Goal: Task Accomplishment & Management: Complete application form

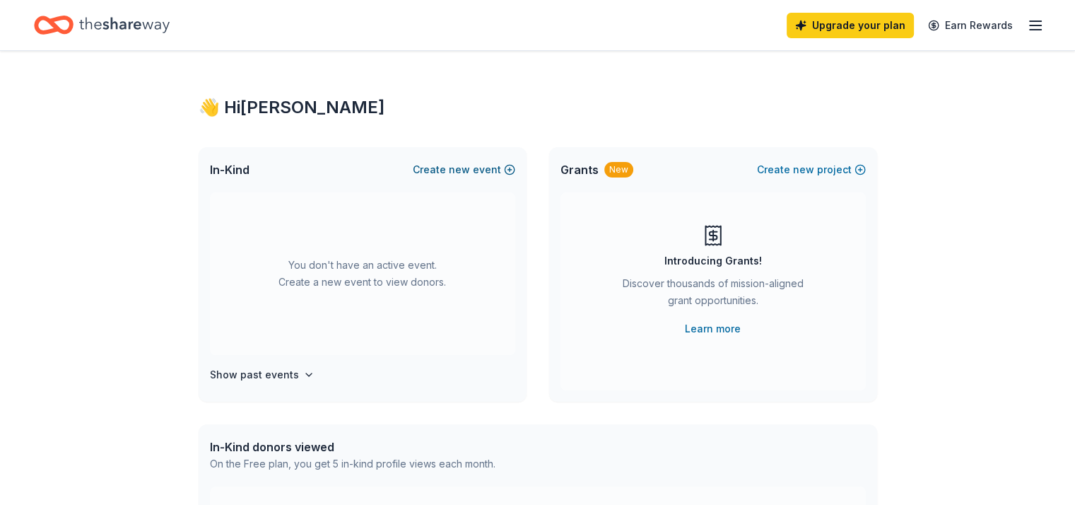
click at [485, 169] on button "Create new event" at bounding box center [464, 169] width 102 height 17
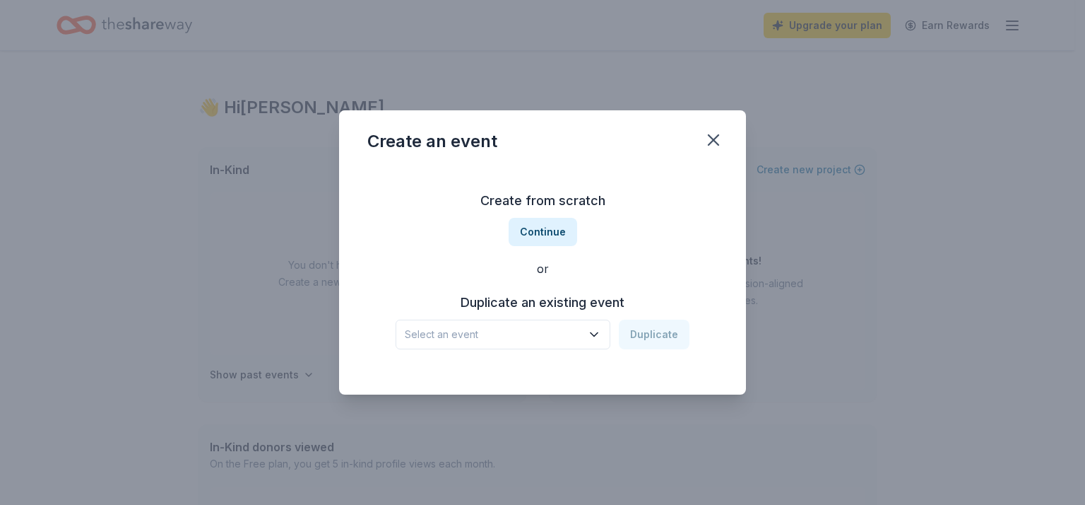
click at [582, 331] on span "Select an event" at bounding box center [493, 334] width 177 height 17
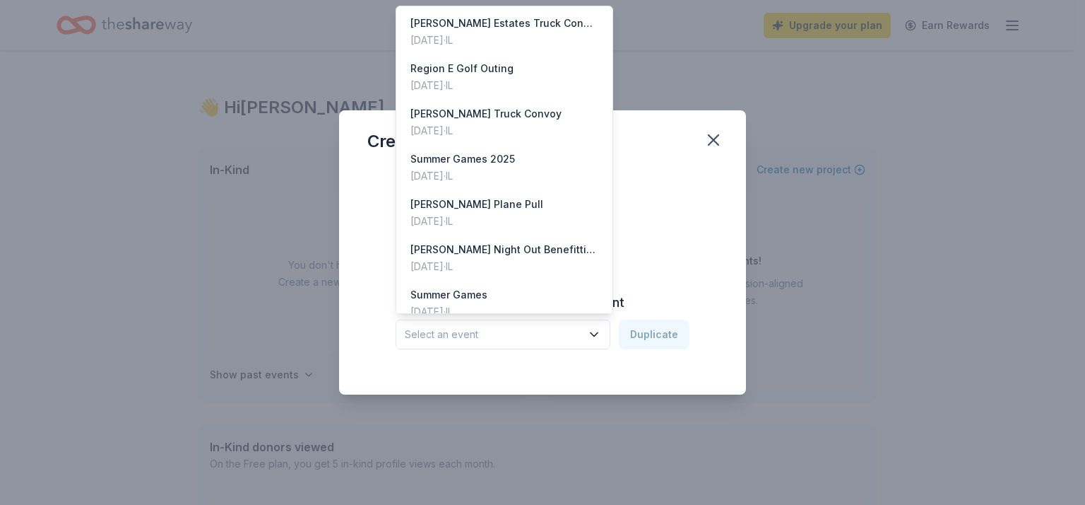
drag, startPoint x: 706, startPoint y: 138, endPoint x: 684, endPoint y: 155, distance: 27.7
click at [706, 138] on div "Create an event Create from scratch Continue or Duplicate an existing event Sel…" at bounding box center [542, 252] width 407 height 284
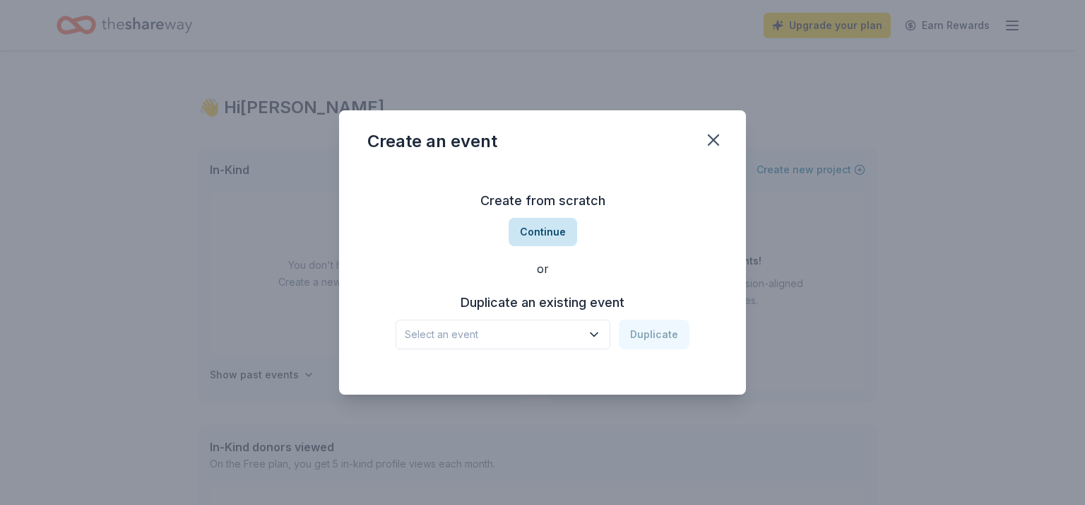
click at [546, 231] on button "Continue" at bounding box center [543, 232] width 69 height 28
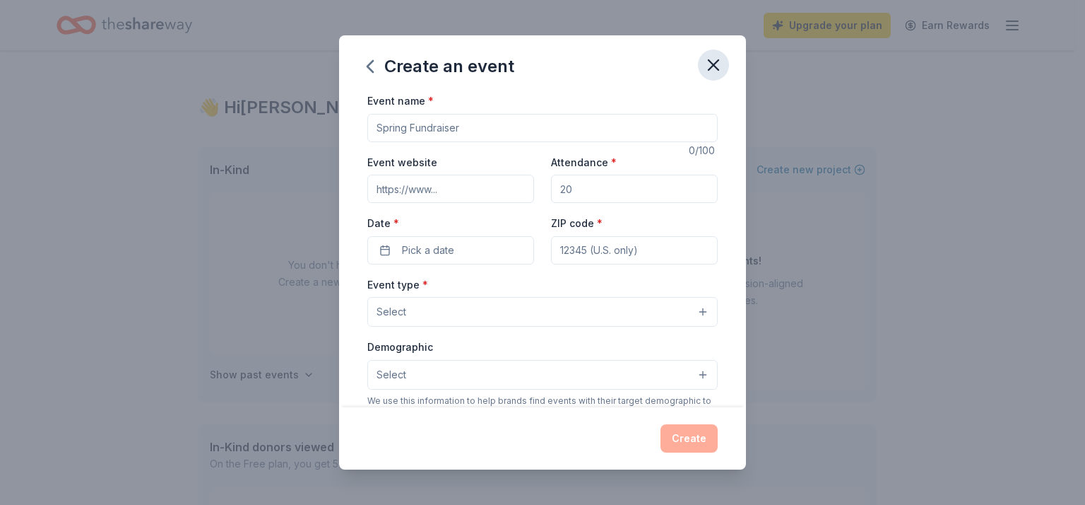
click at [718, 61] on icon "button" at bounding box center [714, 65] width 10 height 10
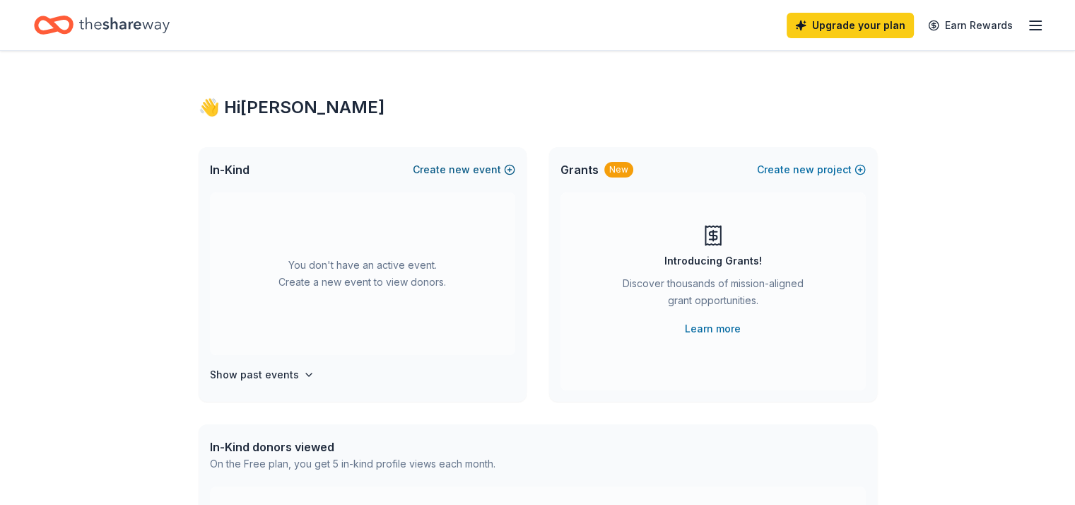
click at [493, 169] on button "Create new event" at bounding box center [464, 169] width 102 height 17
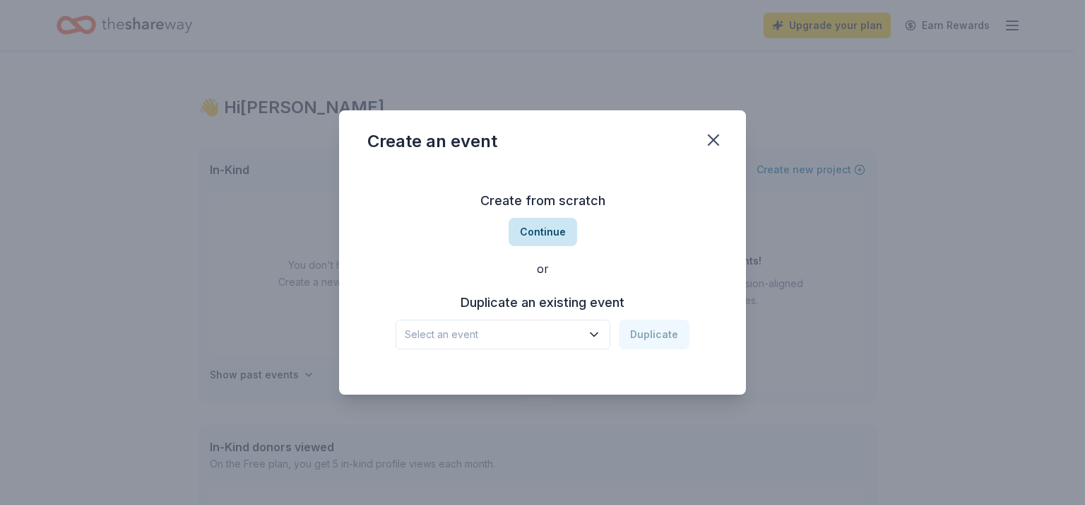
click at [552, 230] on button "Continue" at bounding box center [543, 232] width 69 height 28
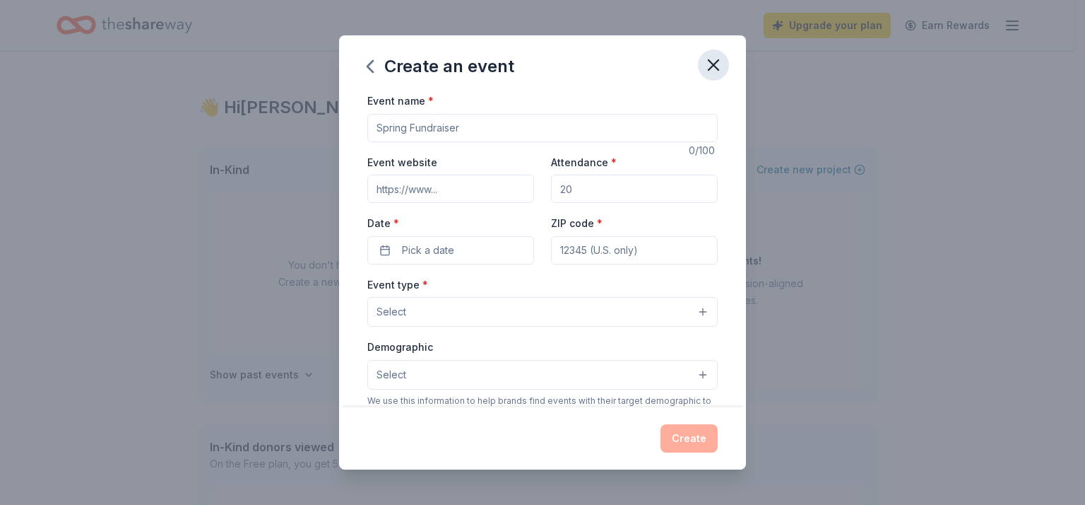
click at [710, 65] on icon "button" at bounding box center [714, 65] width 20 height 20
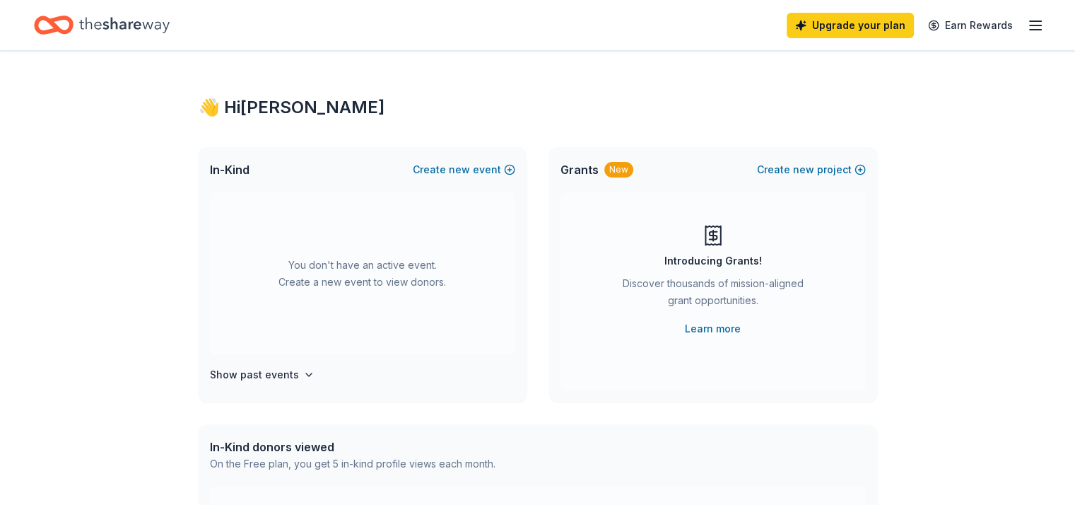
click at [1027, 24] on icon "button" at bounding box center [1035, 25] width 17 height 17
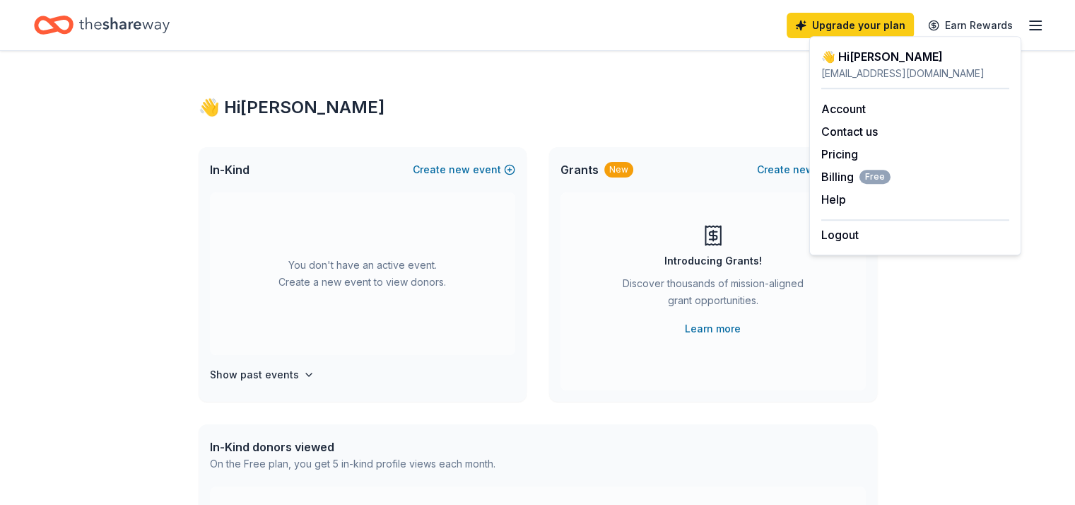
click at [652, 104] on div "👋 Hi [PERSON_NAME]" at bounding box center [538, 107] width 678 height 23
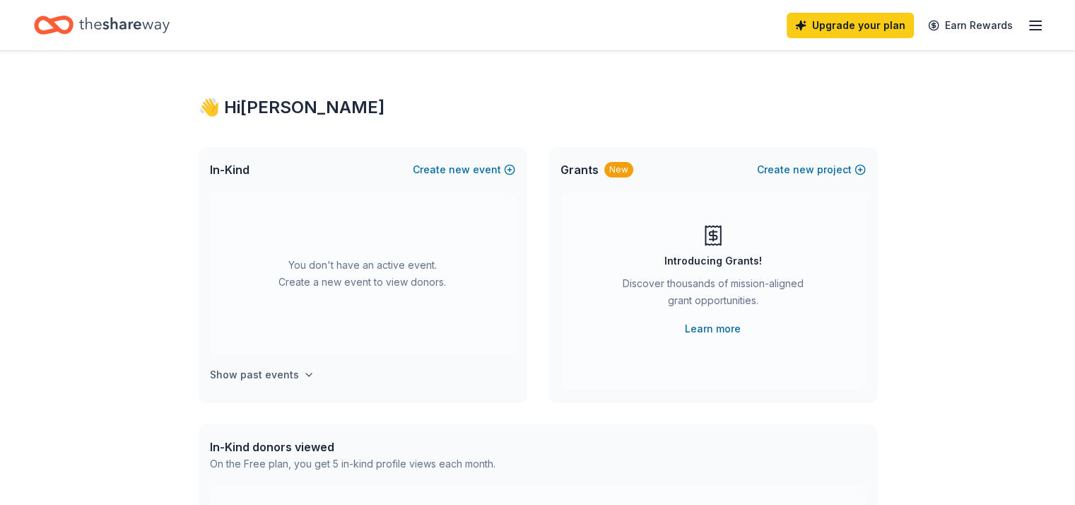
click at [274, 371] on h4 "Show past events" at bounding box center [254, 374] width 89 height 17
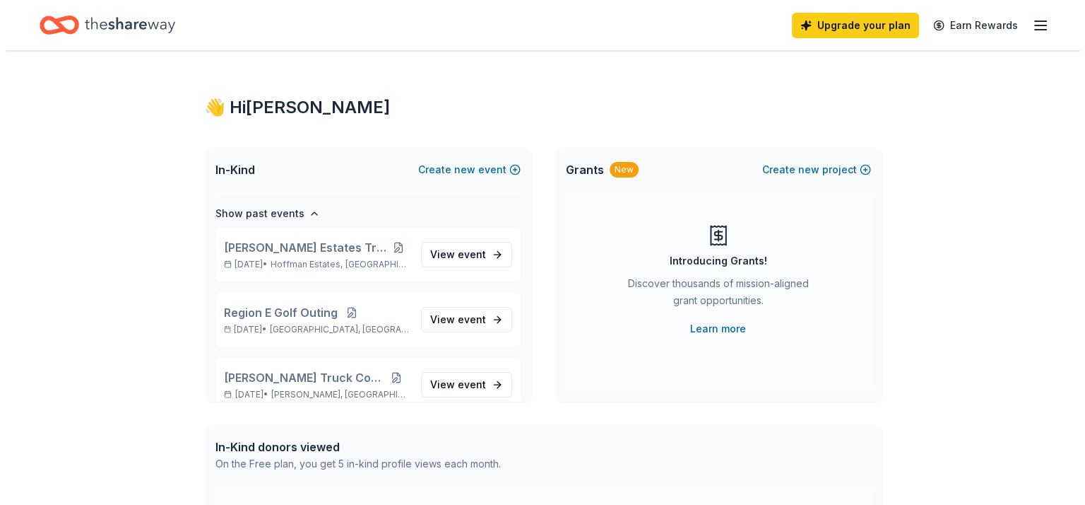
scroll to position [163, 0]
click at [312, 249] on span "[PERSON_NAME] Estates Truck Convoy" at bounding box center [300, 245] width 165 height 17
click at [475, 254] on link "View event" at bounding box center [461, 252] width 91 height 25
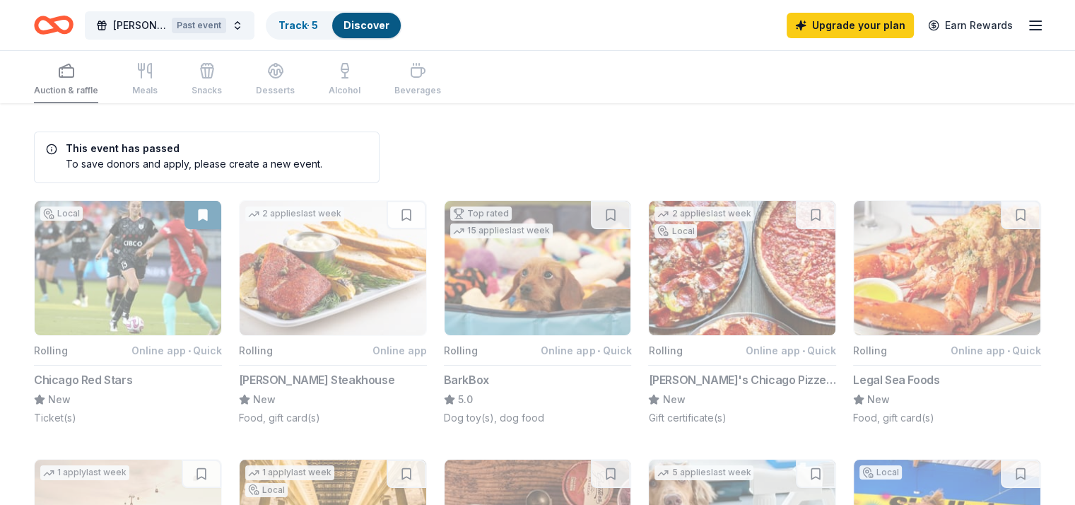
click at [226, 71] on div "Auction & raffle Meals Snacks Desserts Alcohol Beverages" at bounding box center [237, 80] width 407 height 47
click at [254, 23] on button "[PERSON_NAME] Estates Truck Convoy Past event" at bounding box center [170, 25] width 170 height 28
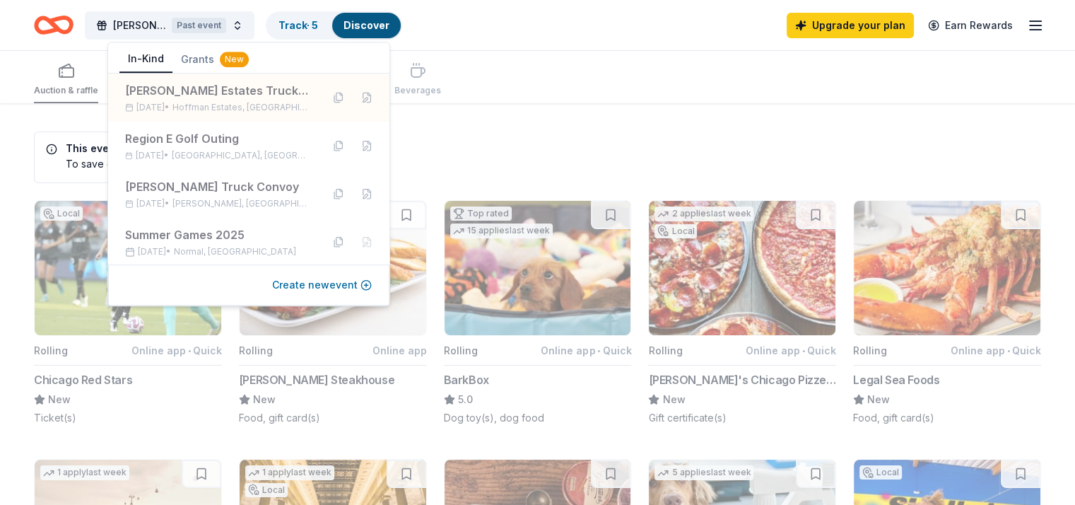
click at [319, 284] on button "Create new event" at bounding box center [322, 284] width 100 height 17
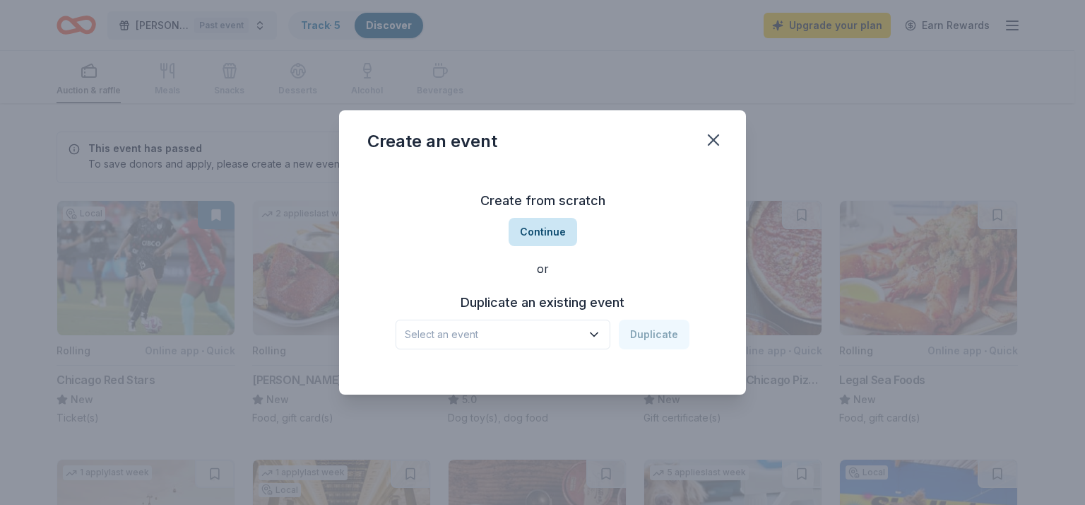
click at [548, 233] on button "Continue" at bounding box center [543, 232] width 69 height 28
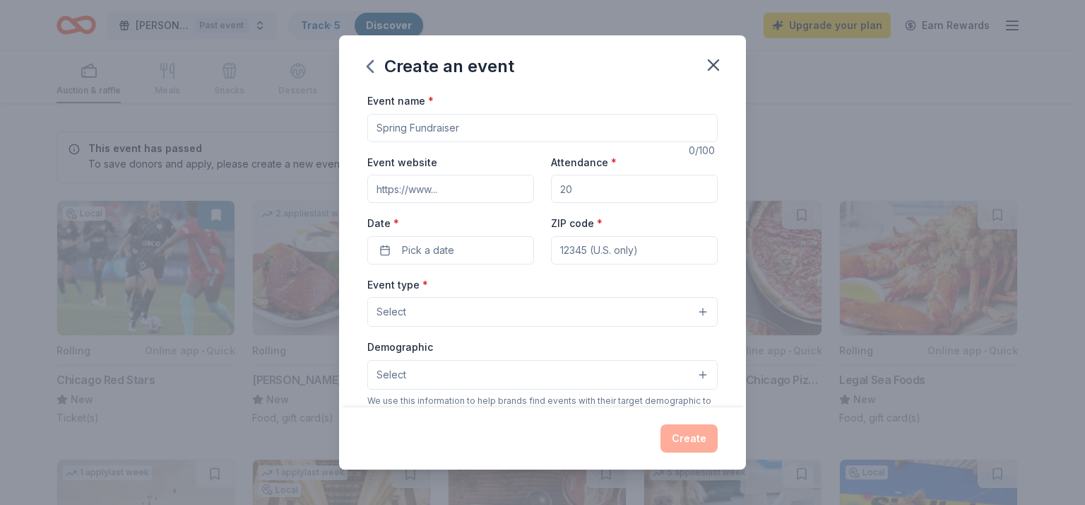
click at [448, 131] on input "Event name *" at bounding box center [542, 128] width 351 height 28
type input "Tinley Truck Convoy"
click at [441, 245] on span "Pick a date" at bounding box center [428, 250] width 52 height 17
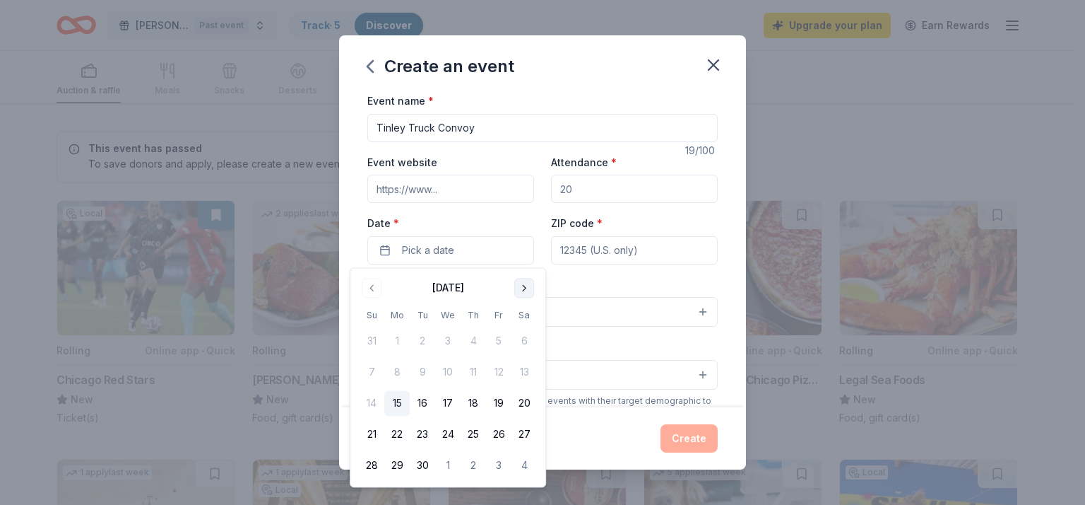
click at [528, 288] on button "Go to next month" at bounding box center [524, 288] width 20 height 20
click at [530, 373] on button "11" at bounding box center [524, 372] width 25 height 25
click at [620, 246] on input "ZIP code *" at bounding box center [634, 250] width 167 height 28
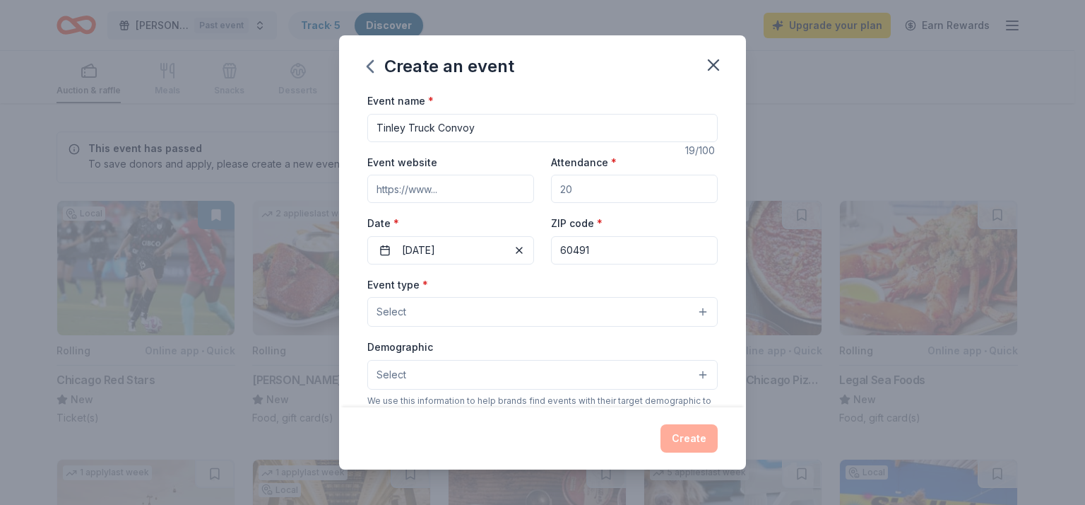
type input "60491"
click at [613, 307] on button "Select" at bounding box center [542, 312] width 351 height 30
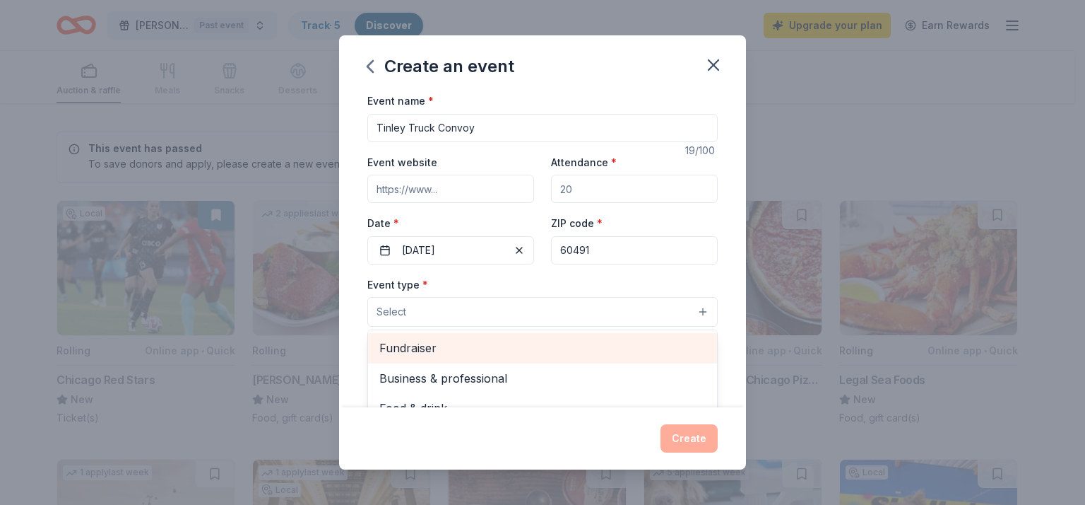
click at [464, 347] on span "Fundraiser" at bounding box center [542, 347] width 326 height 18
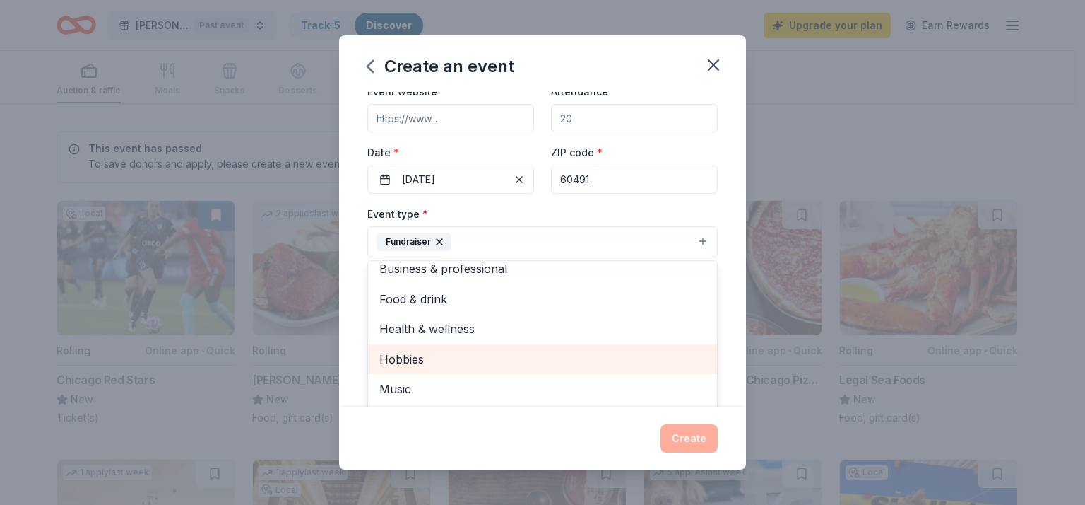
scroll to position [17, 0]
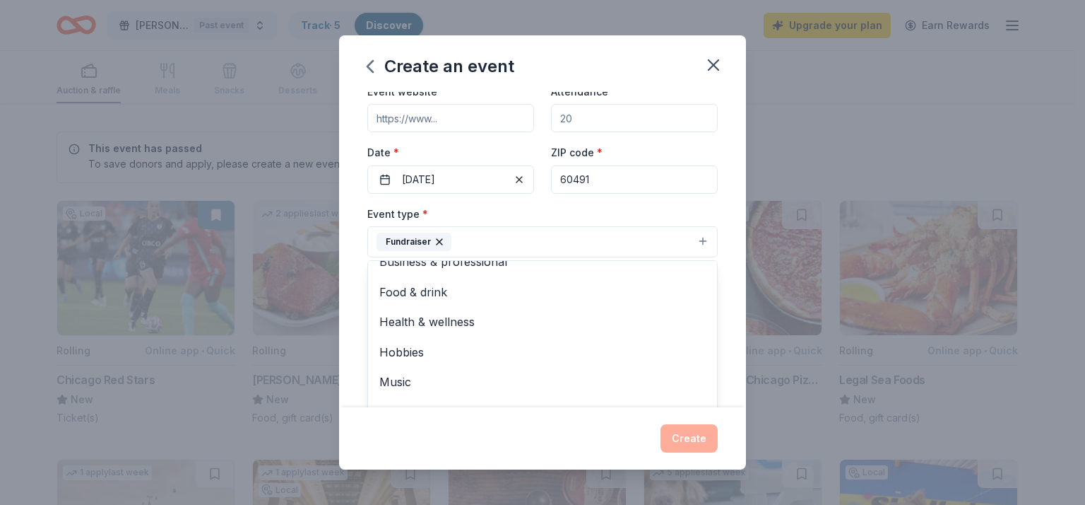
click at [351, 298] on div "Event name * Tinley Truck Convoy 19 /100 Event website Attendance * Date * [DAT…" at bounding box center [542, 249] width 407 height 315
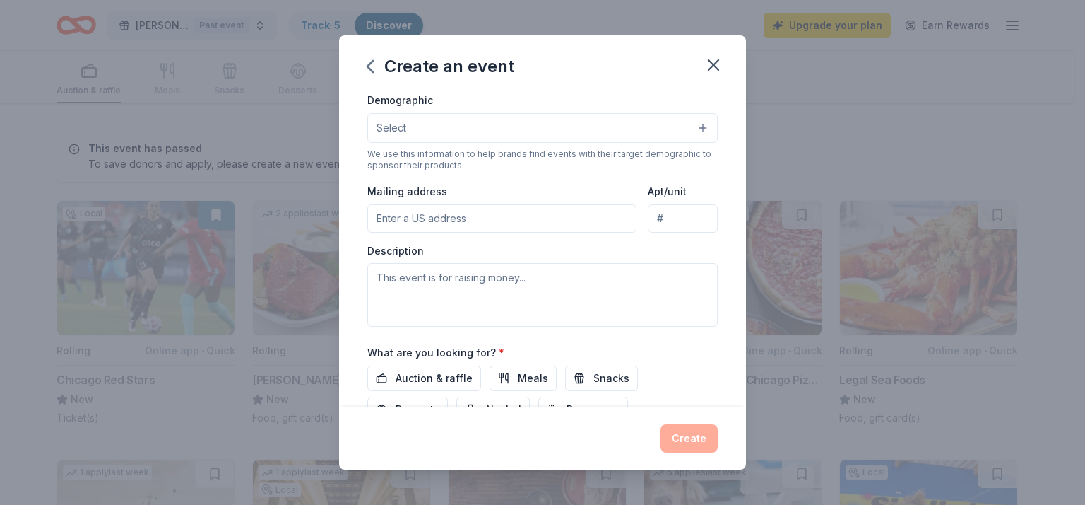
scroll to position [362, 0]
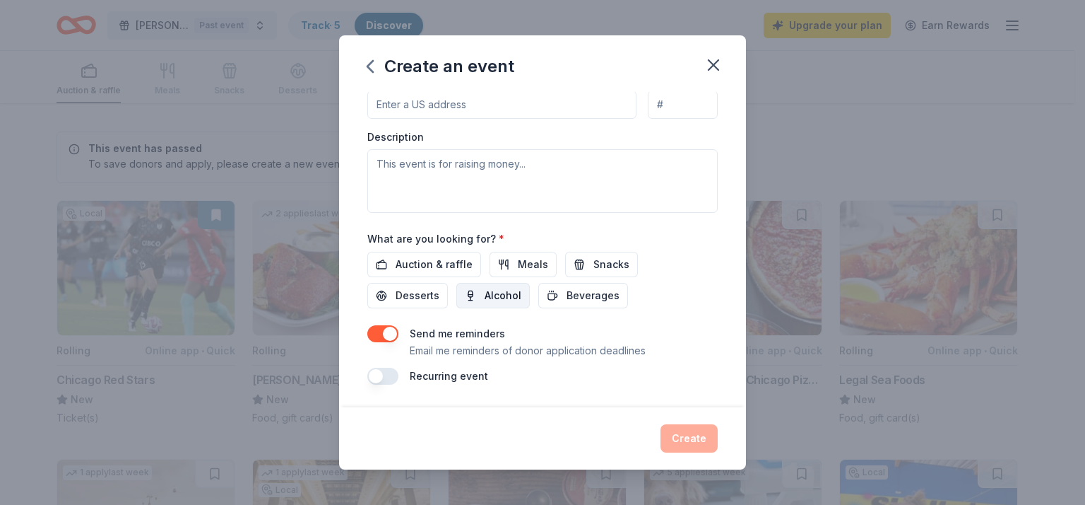
drag, startPoint x: 408, startPoint y: 296, endPoint x: 454, endPoint y: 293, distance: 46.0
click at [410, 296] on span "Desserts" at bounding box center [418, 295] width 44 height 17
click at [617, 270] on span "Snacks" at bounding box center [612, 264] width 36 height 17
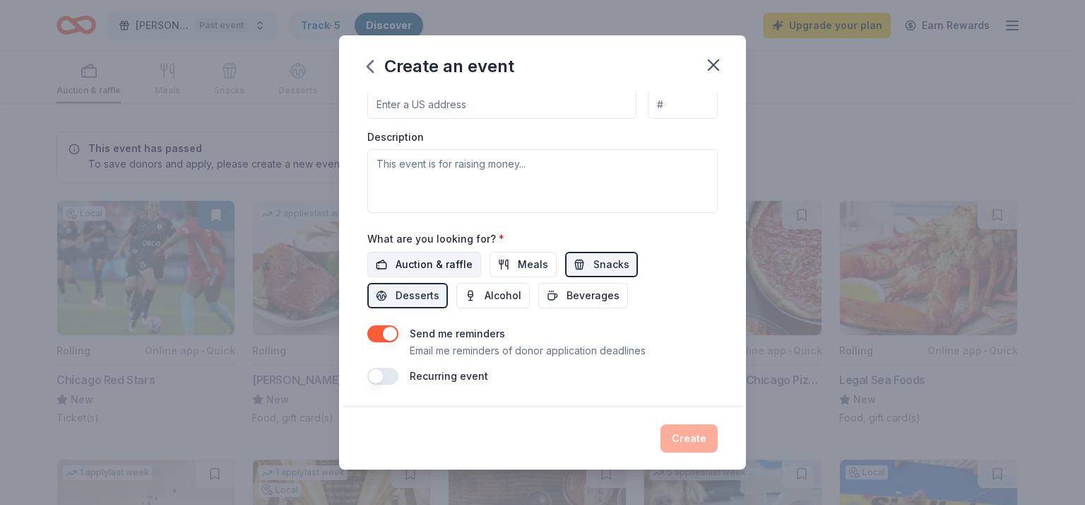
click at [433, 271] on span "Auction & raffle" at bounding box center [434, 264] width 77 height 17
click at [382, 332] on button "button" at bounding box center [382, 333] width 31 height 17
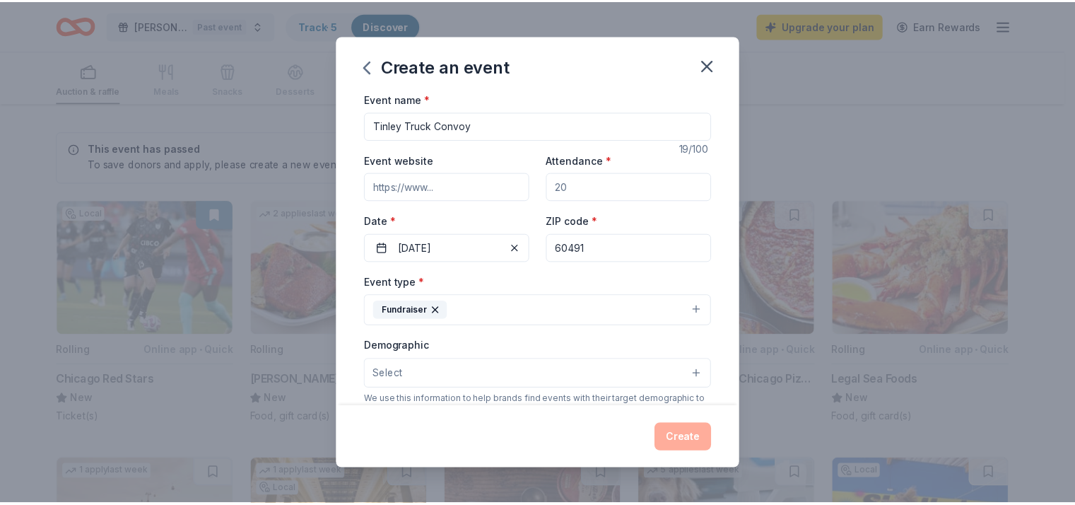
scroll to position [0, 0]
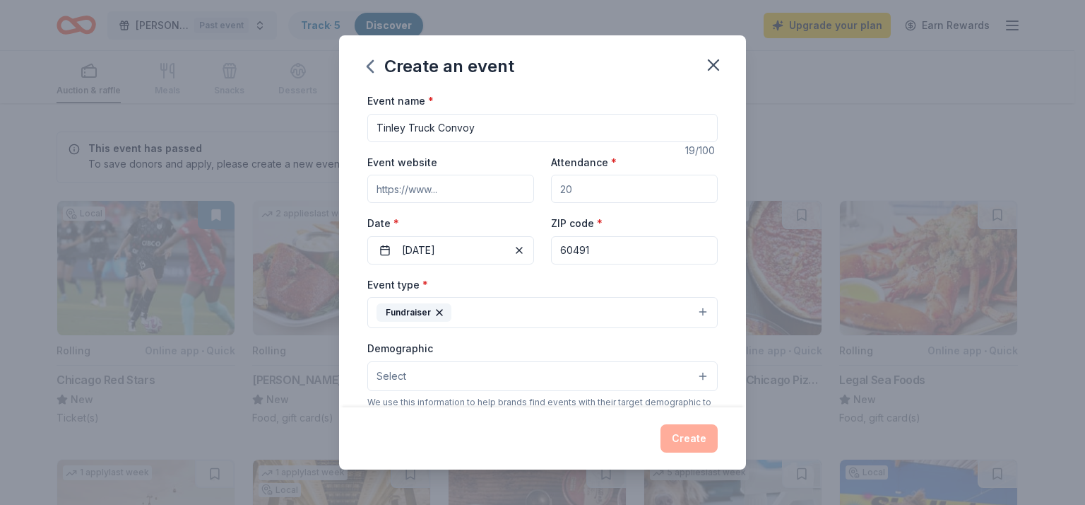
click at [639, 247] on input "60491" at bounding box center [634, 250] width 167 height 28
click at [613, 279] on div "Event type * Fundraiser" at bounding box center [542, 302] width 351 height 53
click at [611, 184] on input "Attendance *" at bounding box center [634, 189] width 167 height 28
type input "150"
click at [693, 434] on button "Create" at bounding box center [689, 438] width 57 height 28
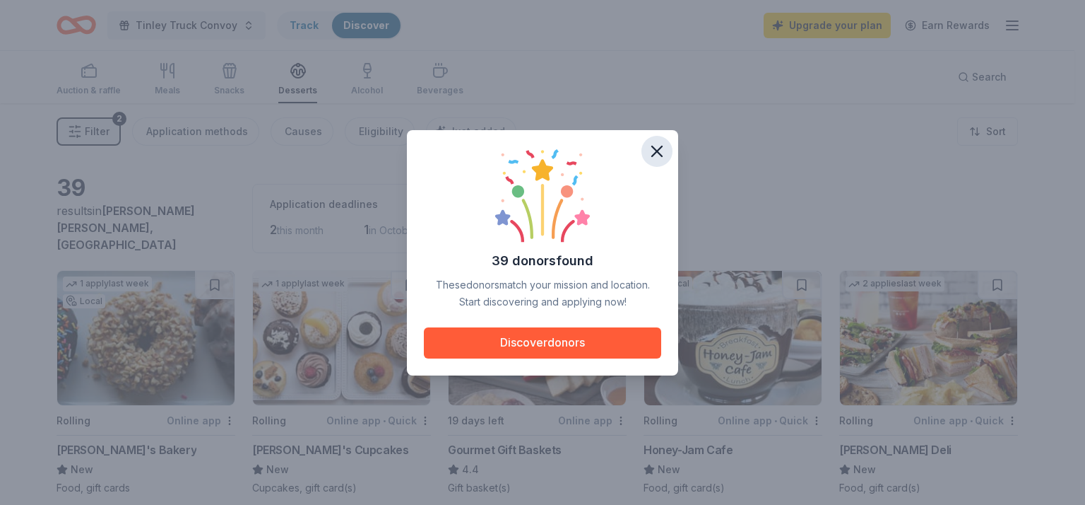
click at [653, 143] on icon "button" at bounding box center [657, 151] width 20 height 20
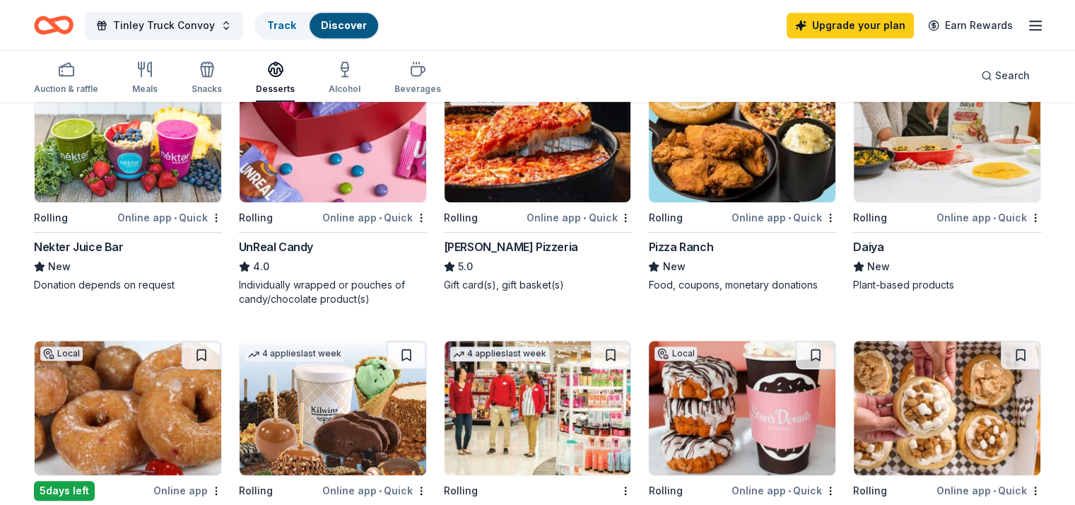
scroll to position [636, 0]
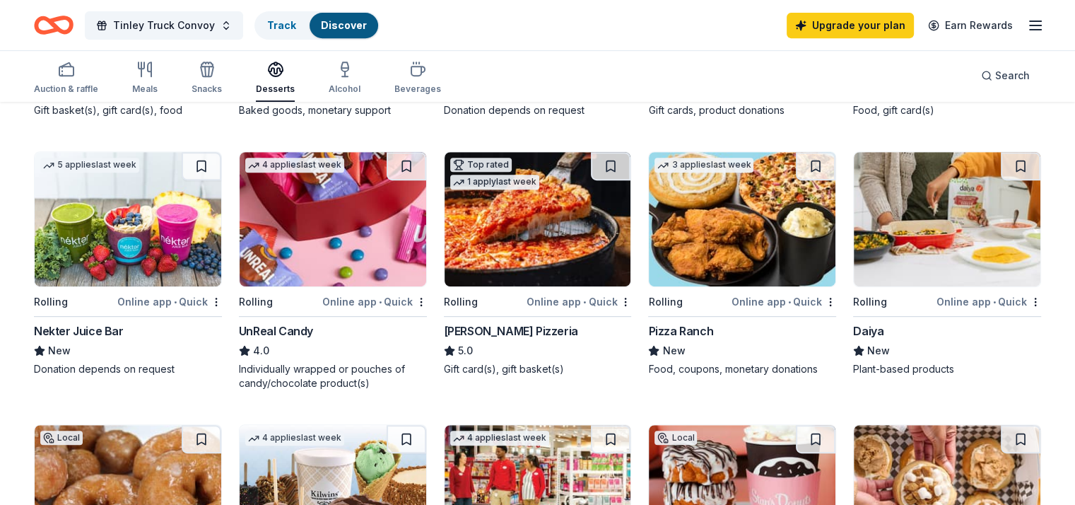
click at [299, 322] on div "UnReal Candy" at bounding box center [276, 330] width 74 height 17
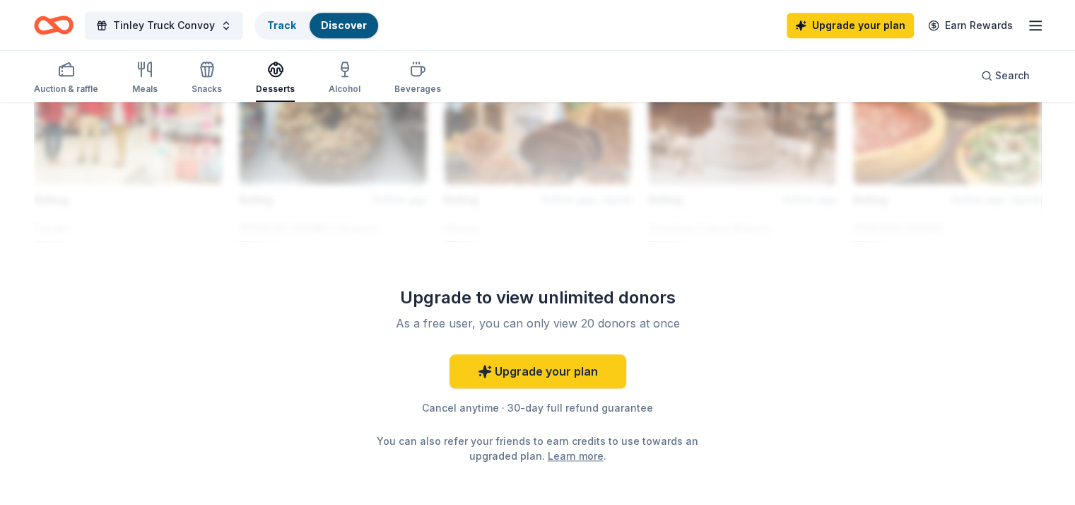
scroll to position [1384, 0]
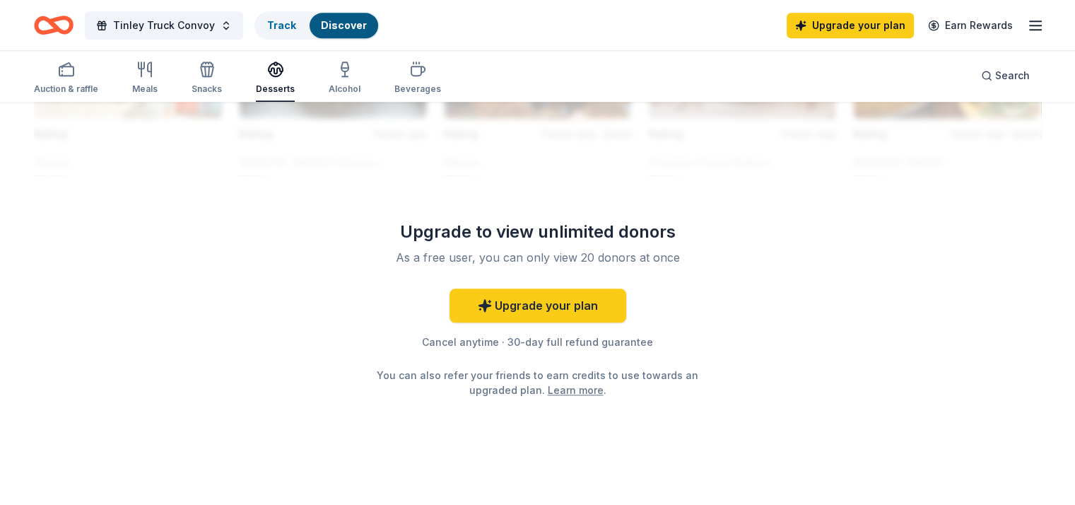
drag, startPoint x: 436, startPoint y: 333, endPoint x: 746, endPoint y: 352, distance: 310.8
drag, startPoint x: 822, startPoint y: 332, endPoint x: 844, endPoint y: 307, distance: 33.5
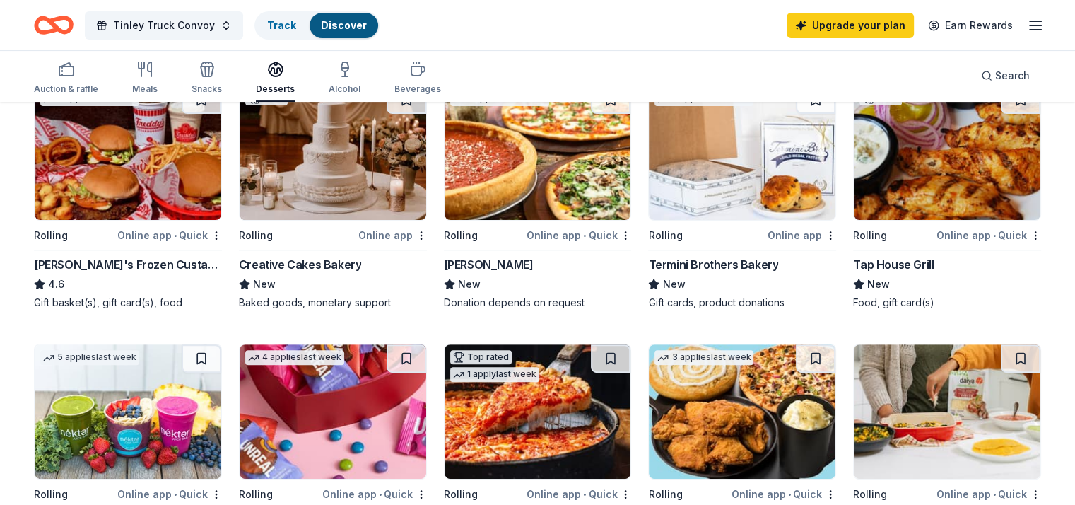
scroll to position [536, 0]
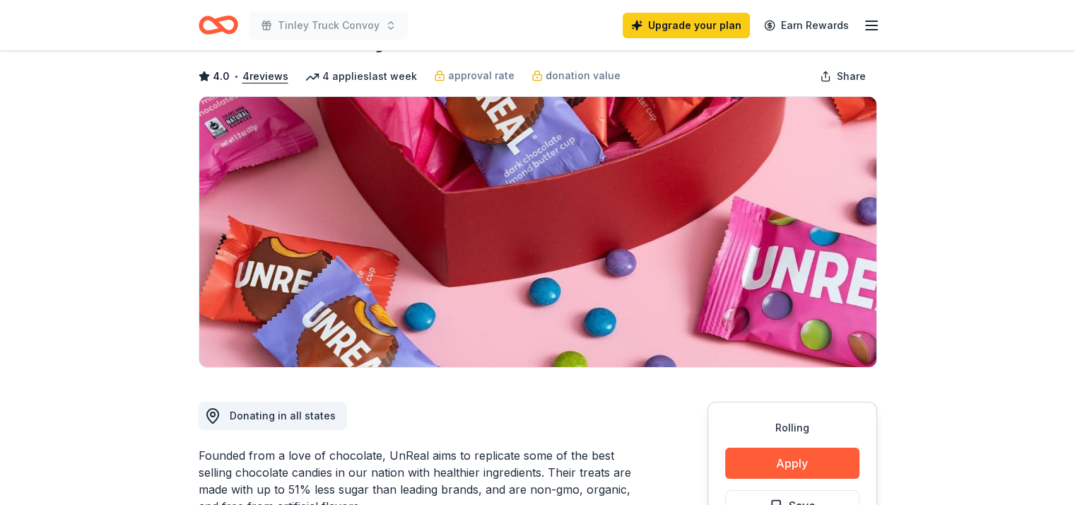
scroll to position [71, 0]
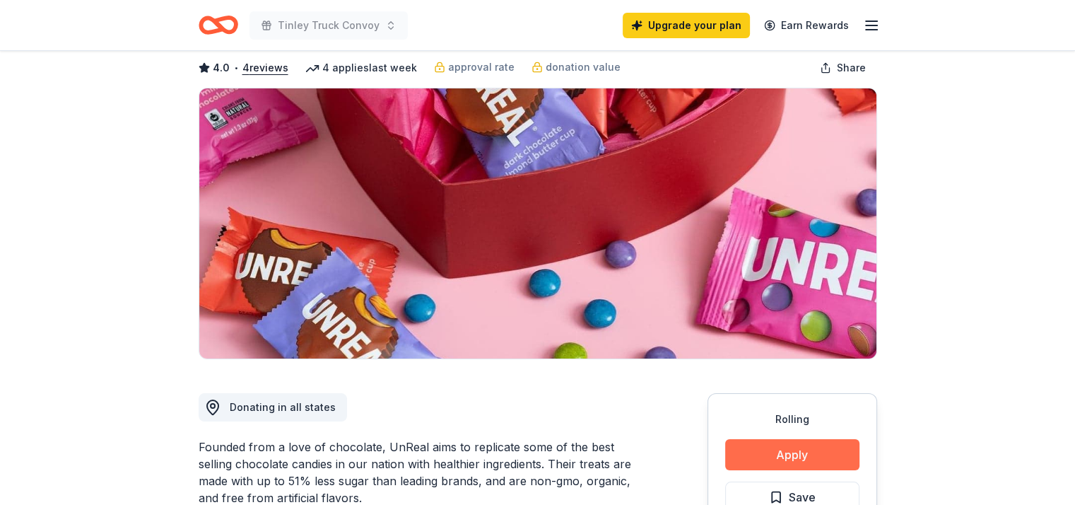
click at [786, 454] on button "Apply" at bounding box center [792, 454] width 134 height 31
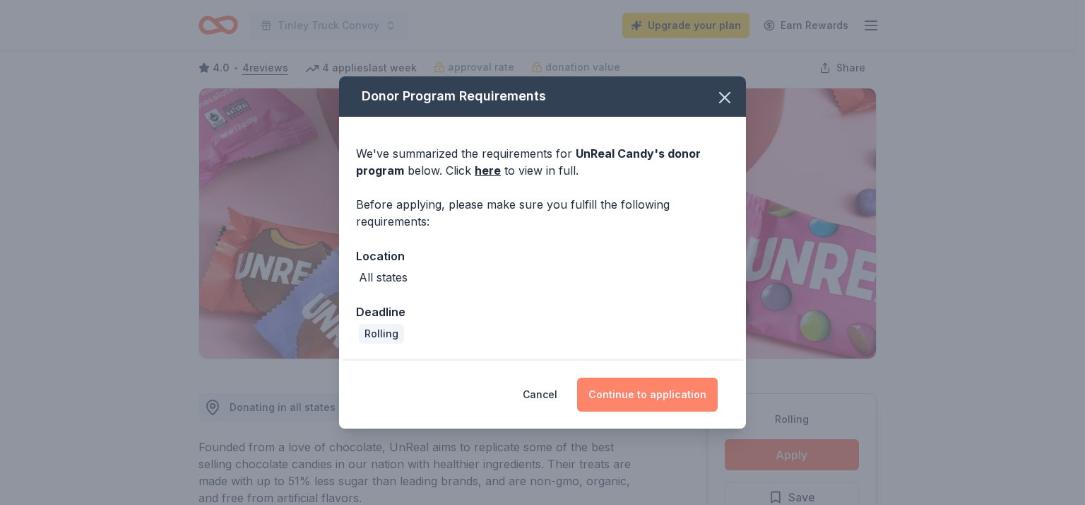
click at [673, 391] on button "Continue to application" at bounding box center [647, 394] width 141 height 34
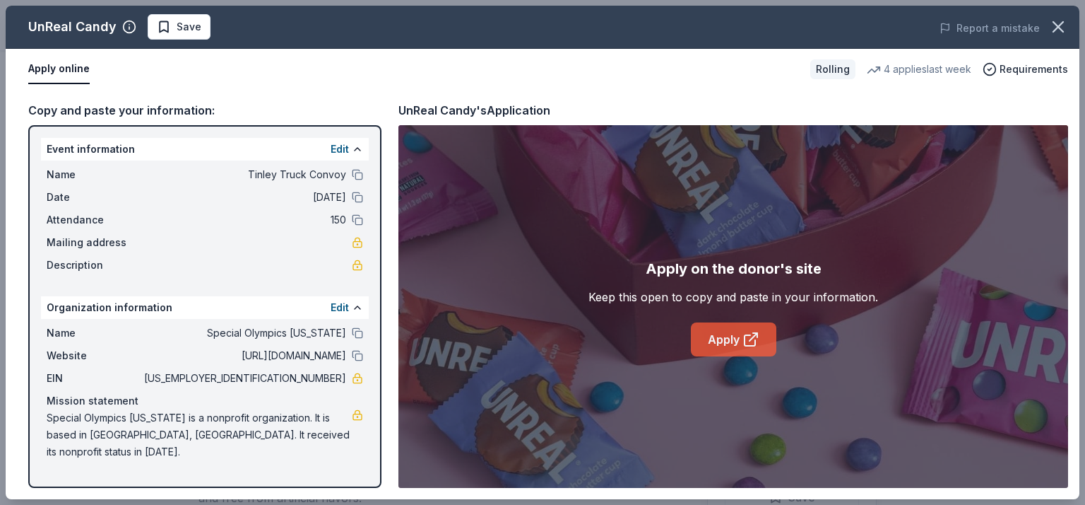
click at [752, 337] on icon at bounding box center [754, 337] width 8 height 8
click at [1052, 28] on icon "button" at bounding box center [1059, 27] width 20 height 20
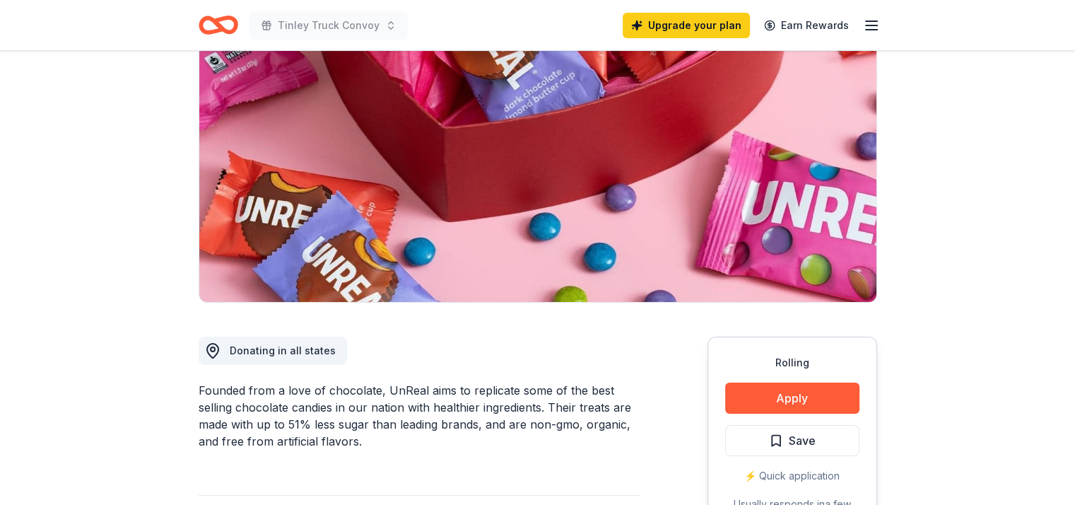
scroll to position [353, 0]
